Goal: Information Seeking & Learning: Learn about a topic

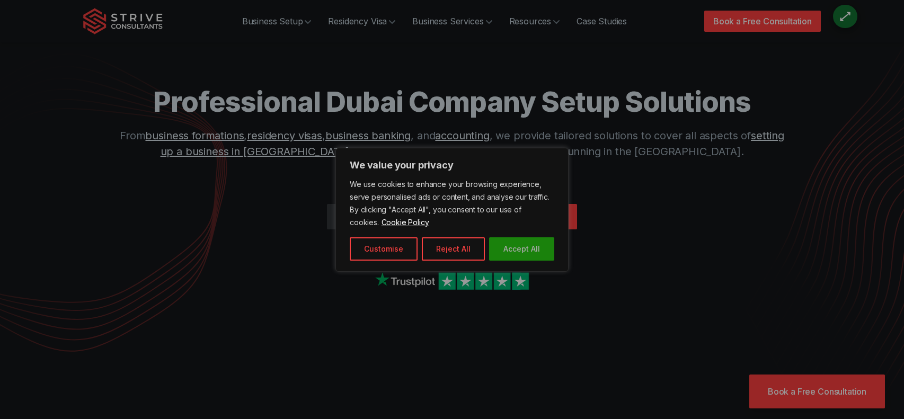
click at [506, 241] on button "Accept All" at bounding box center [521, 248] width 65 height 23
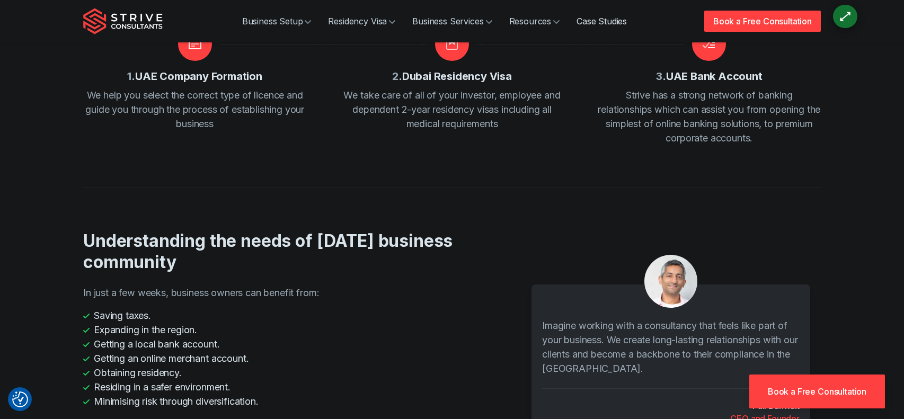
scroll to position [1199, 0]
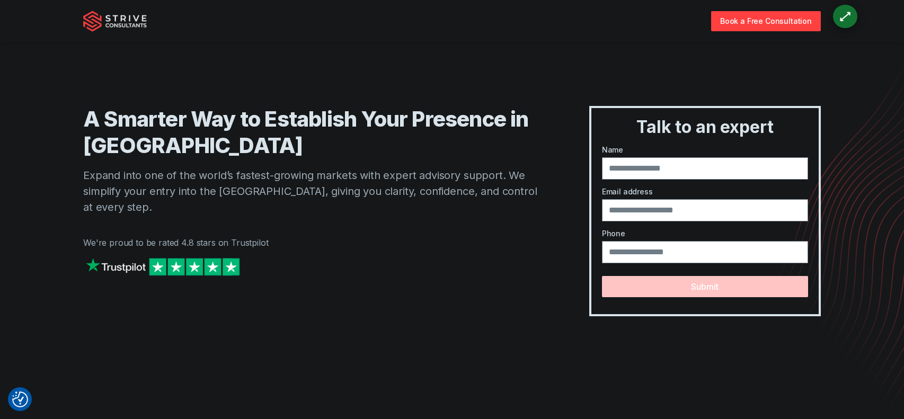
scroll to position [2188, 0]
